Goal: Information Seeking & Learning: Check status

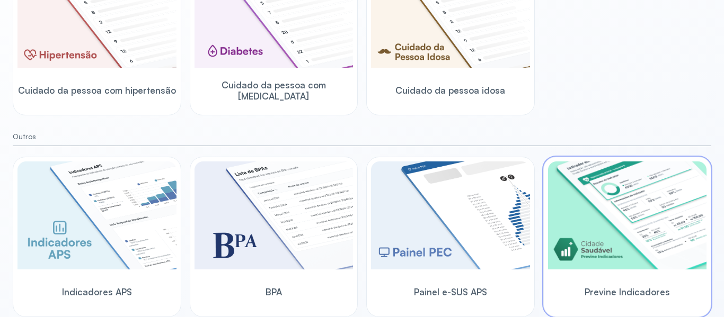
click at [629, 240] on img at bounding box center [627, 216] width 159 height 108
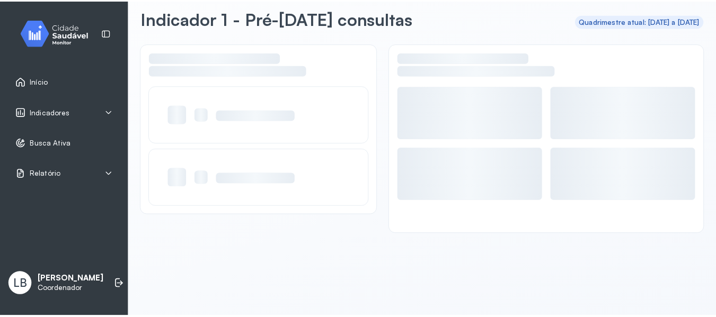
scroll to position [48, 0]
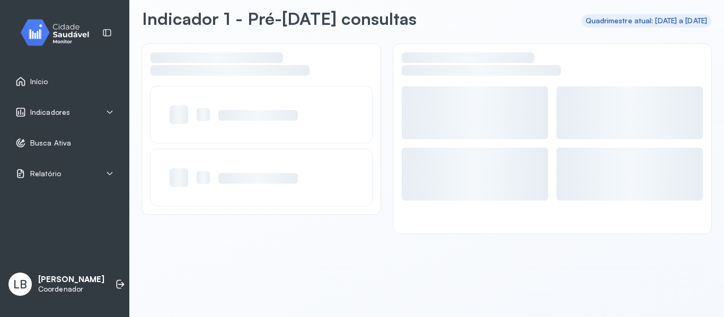
click at [94, 109] on div "Indicadores" at bounding box center [64, 112] width 99 height 11
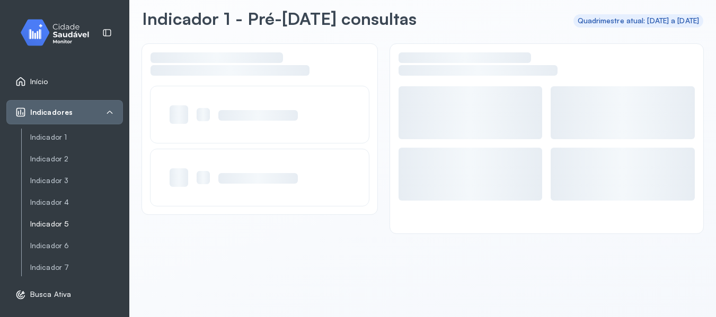
click at [43, 229] on link "Indicador 5" at bounding box center [76, 224] width 93 height 13
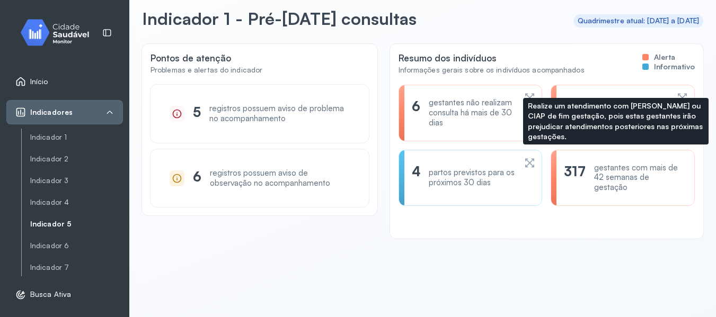
click at [647, 181] on div "gestantes com mais de 42 semanas de gestação" at bounding box center [637, 178] width 87 height 30
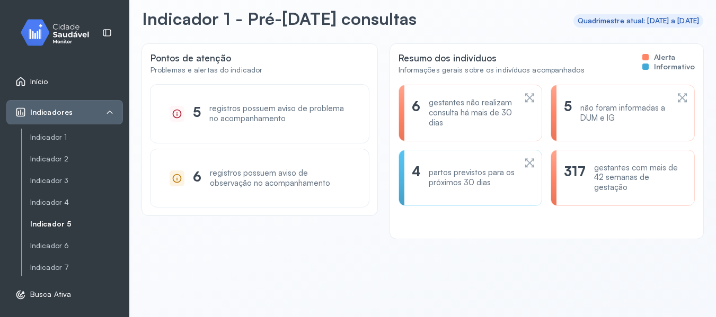
click at [69, 229] on link "Indicador 5" at bounding box center [76, 224] width 93 height 13
click at [67, 224] on link "Indicador 5" at bounding box center [76, 224] width 93 height 9
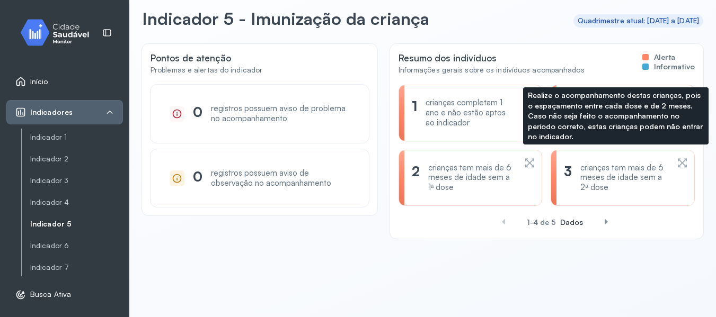
click at [593, 190] on div "crianças tem mais de 6 meses de idade sem a 2ª dose" at bounding box center [623, 178] width 87 height 30
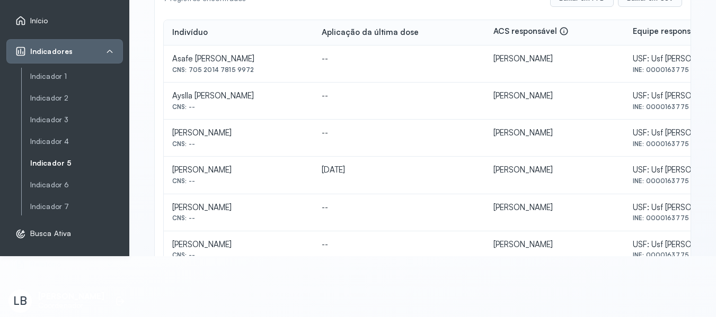
scroll to position [159, 0]
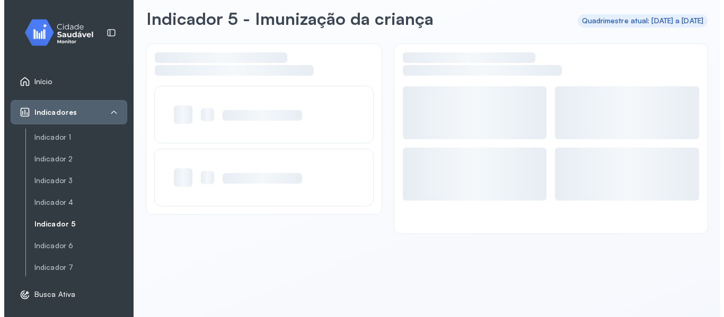
scroll to position [48, 0]
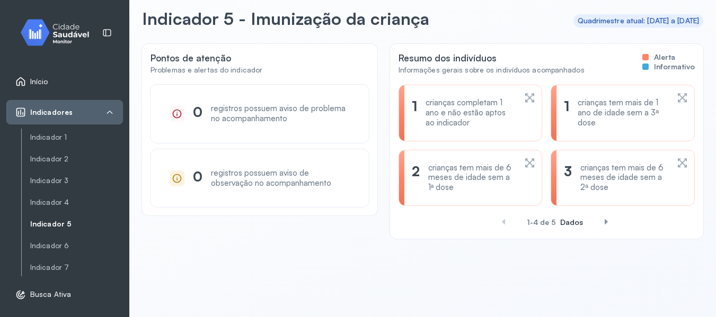
click at [40, 82] on span "Início" at bounding box center [39, 81] width 18 height 9
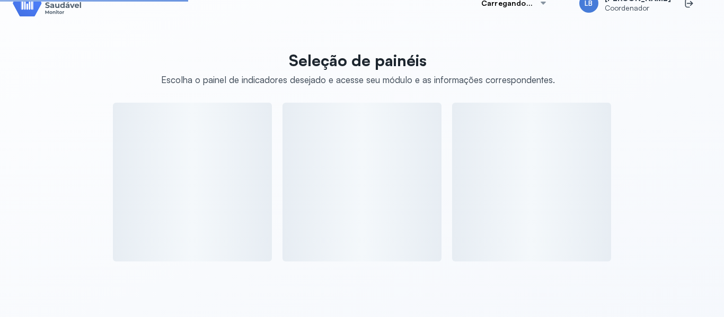
scroll to position [159, 0]
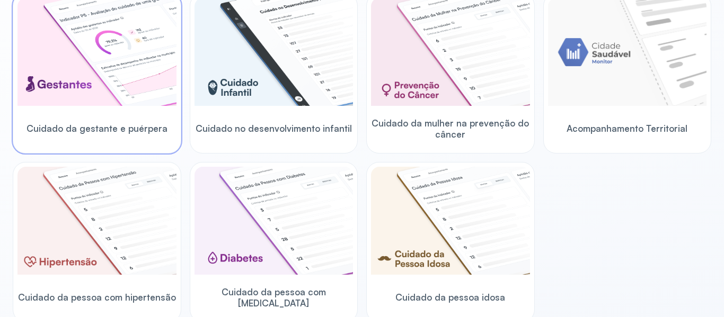
click at [117, 64] on img at bounding box center [96, 52] width 159 height 108
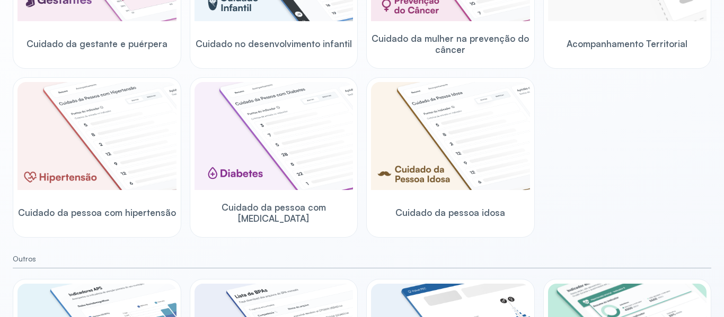
scroll to position [212, 0]
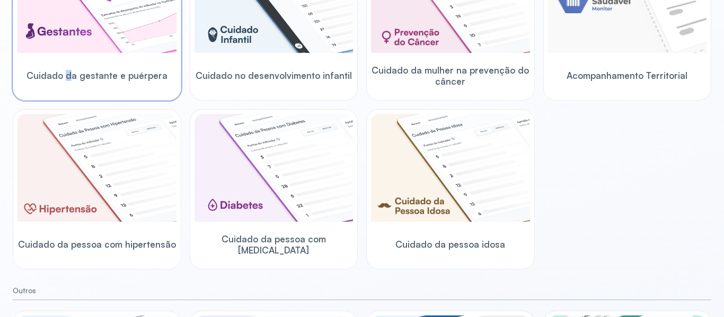
click at [71, 65] on div "Cuidado da gestante e puérpera" at bounding box center [96, 75] width 159 height 41
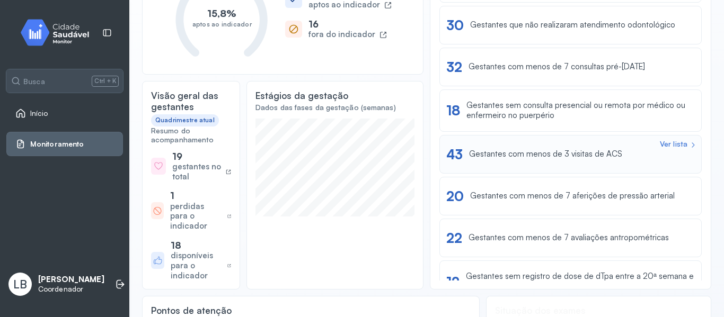
scroll to position [53, 0]
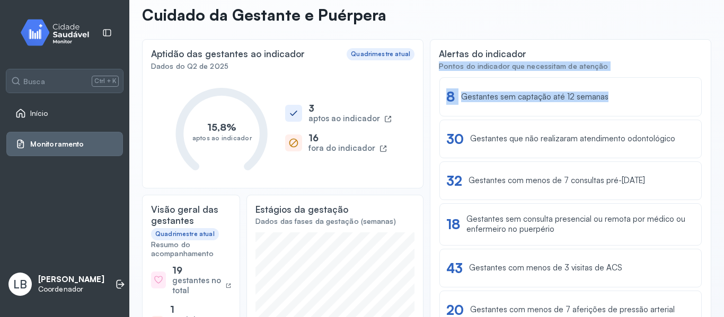
drag, startPoint x: 715, startPoint y: 48, endPoint x: 723, endPoint y: 79, distance: 32.2
click at [723, 79] on div "Visão geral Acompanhamento Cuidado da Gestante e Puérpera Aptidão das gestantes…" at bounding box center [426, 158] width 594 height 317
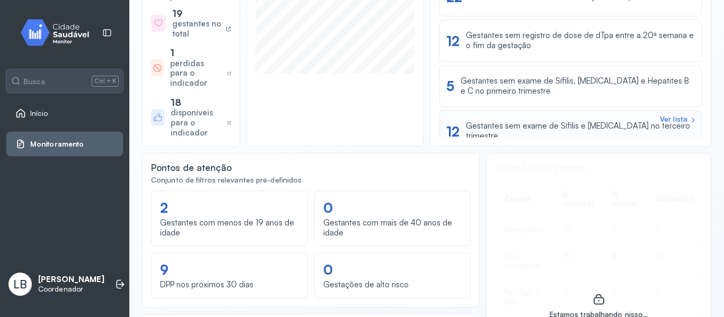
scroll to position [106, 0]
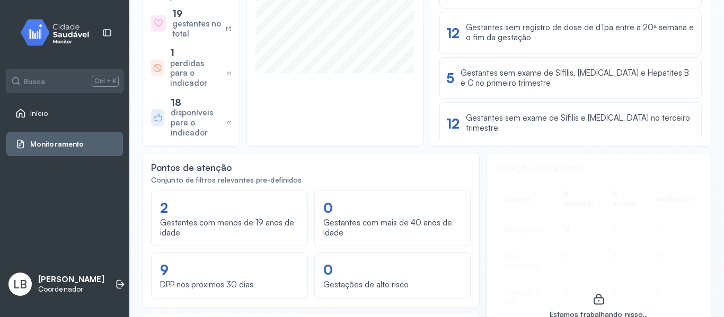
click at [532, 35] on div "Gestantes sem registro de dose de dTpa entre a 20ª semana e o fim da gestação" at bounding box center [580, 33] width 229 height 20
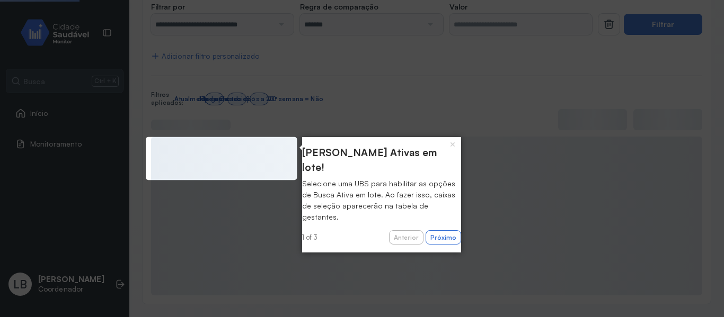
scroll to position [7, 0]
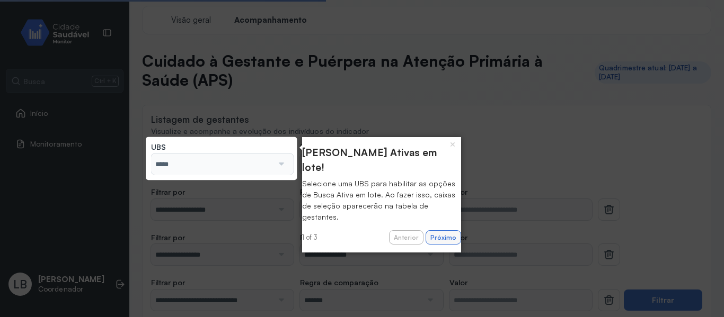
click at [431, 230] on button "Próximo" at bounding box center [442, 237] width 35 height 15
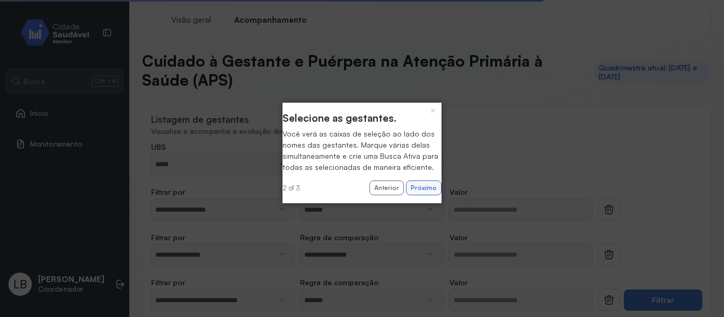
click at [406, 195] on button "Próximo" at bounding box center [423, 188] width 35 height 15
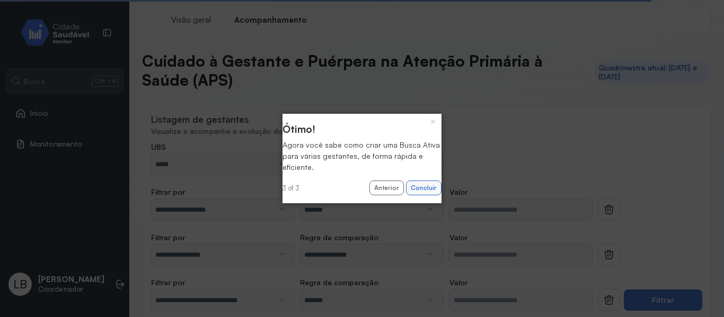
click at [418, 188] on button "Concluir" at bounding box center [423, 188] width 35 height 15
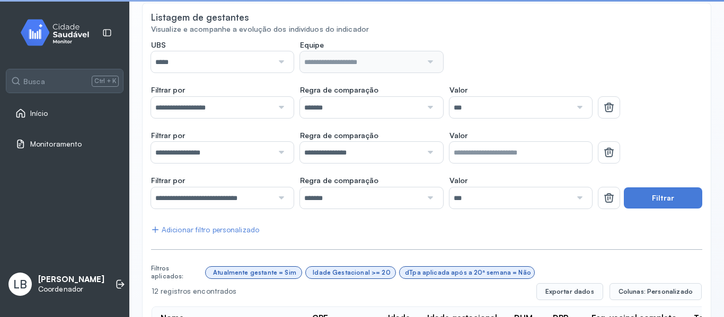
scroll to position [113, 0]
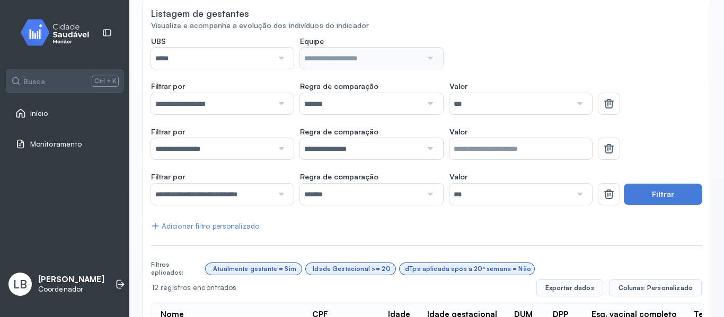
click at [286, 62] on div "*****" at bounding box center [222, 58] width 142 height 21
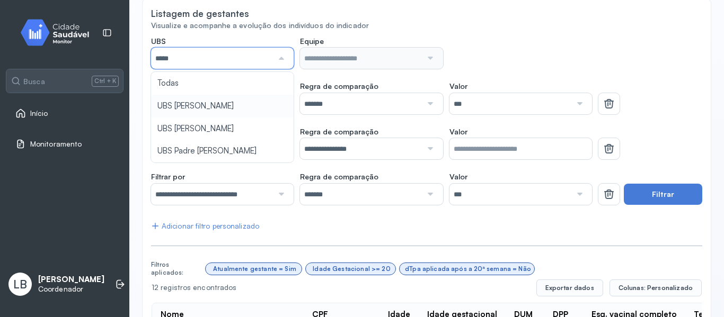
type input "*****"
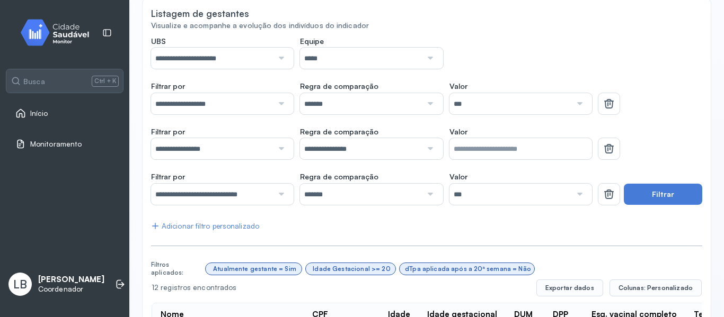
click at [430, 60] on div at bounding box center [429, 58] width 14 height 21
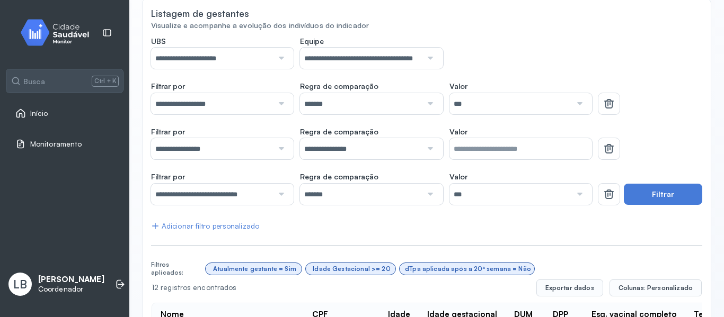
click at [278, 104] on div at bounding box center [280, 103] width 14 height 21
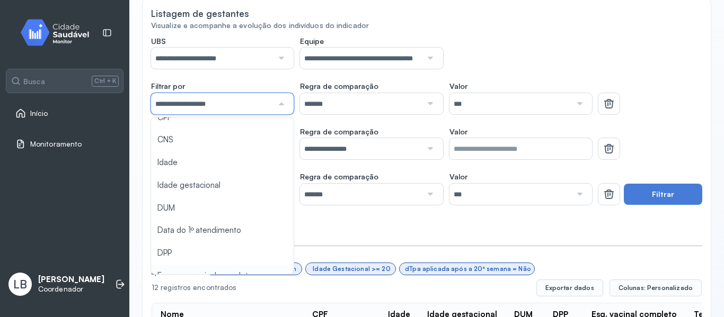
scroll to position [0, 0]
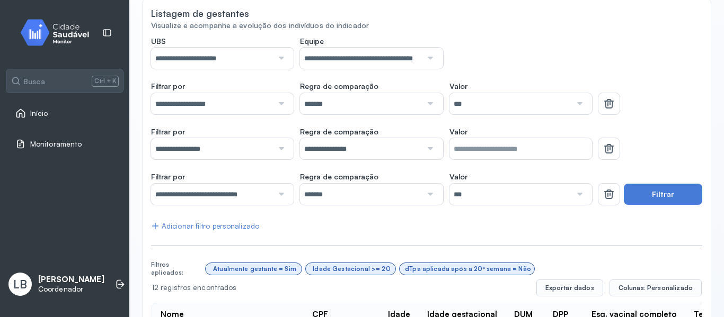
click at [557, 43] on div "**********" at bounding box center [371, 53] width 441 height 33
click at [656, 191] on button "Filtrar" at bounding box center [662, 194] width 78 height 21
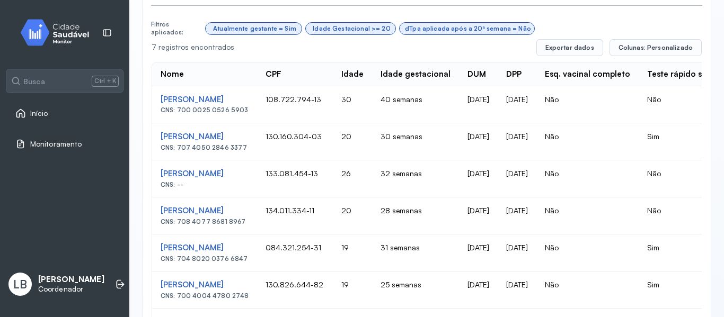
scroll to position [413, 0]
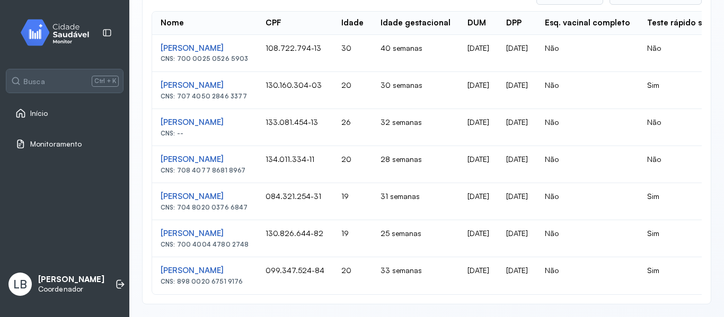
click at [693, 292] on div "**********" at bounding box center [426, 6] width 569 height 598
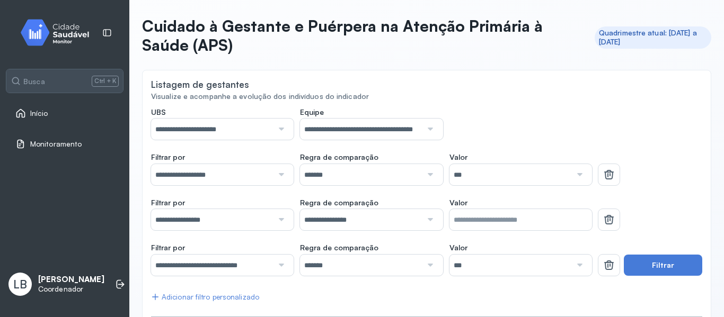
scroll to position [0, 0]
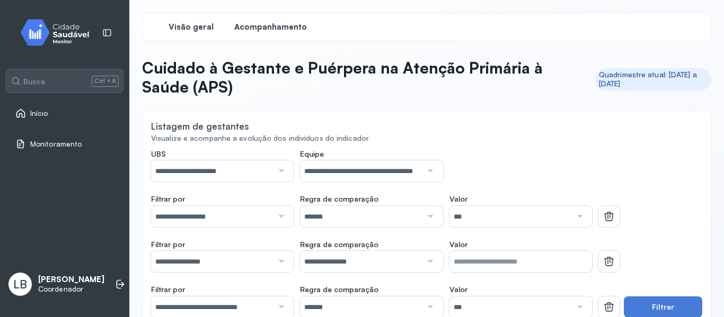
click at [207, 30] on span "Visão geral" at bounding box center [190, 27] width 45 height 10
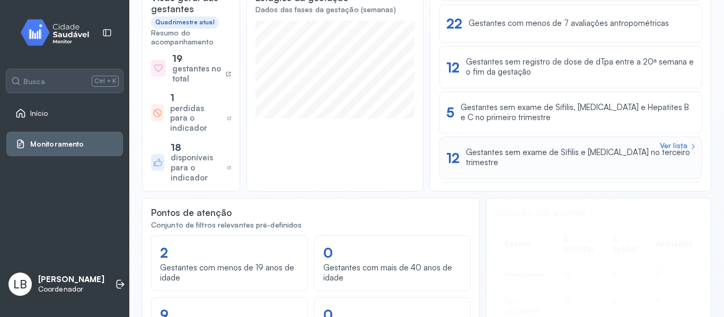
scroll to position [99, 0]
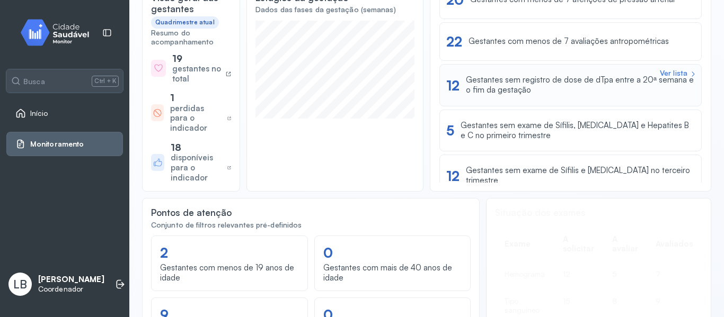
click at [514, 85] on div "Gestantes sem registro de dose de dTpa entre a 20ª semana e o fim da gestação" at bounding box center [580, 85] width 229 height 20
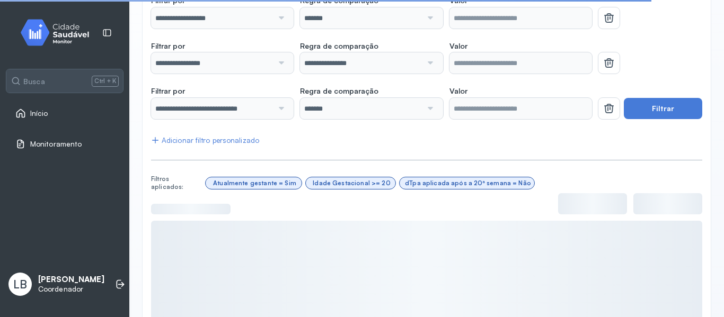
scroll to position [106, 0]
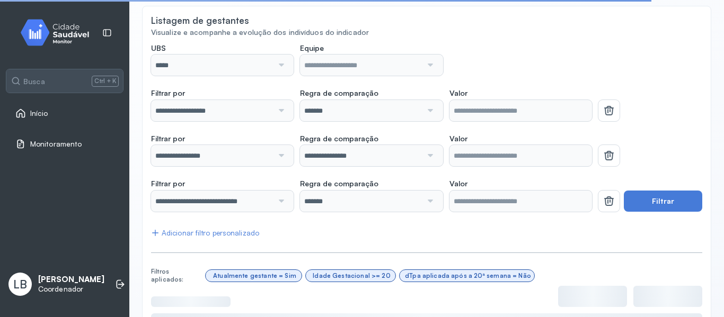
click at [279, 61] on div at bounding box center [280, 65] width 14 height 21
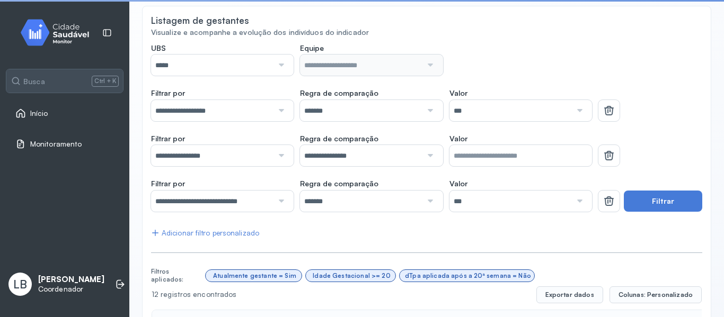
click at [287, 62] on div "*****" at bounding box center [222, 65] width 142 height 21
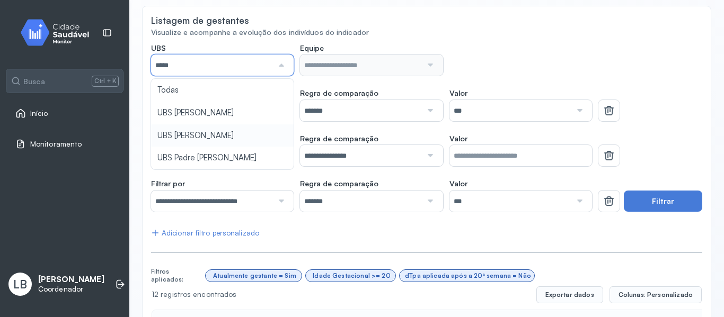
type input "*****"
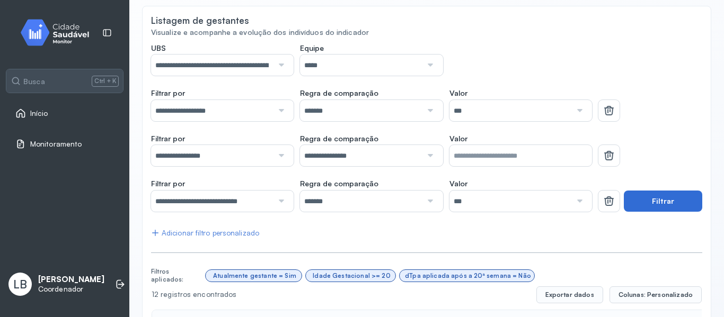
click at [640, 191] on button "Filtrar" at bounding box center [662, 201] width 78 height 21
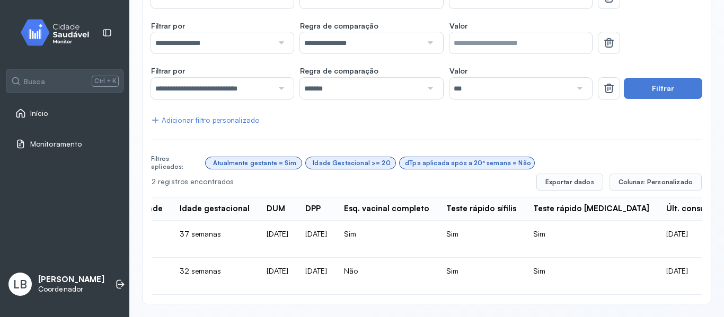
scroll to position [0, 0]
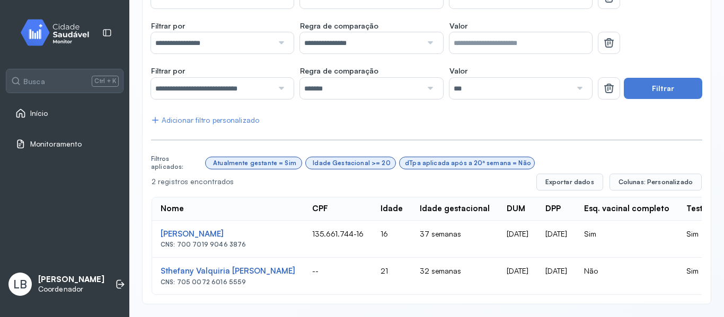
drag, startPoint x: 157, startPoint y: 260, endPoint x: 290, endPoint y: 263, distance: 133.0
click at [290, 263] on td "Sthefany Valquiria De Lima Martins CNS: 705 0072 6016 5559" at bounding box center [228, 276] width 152 height 37
copy div "Sthefany Valquiria [PERSON_NAME]"
